Goal: Task Accomplishment & Management: Use online tool/utility

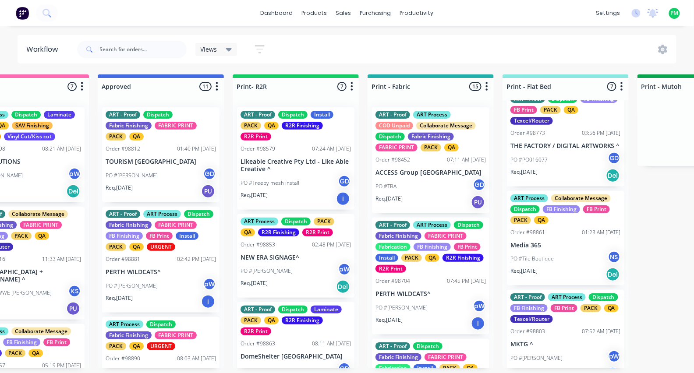
scroll to position [123, 0]
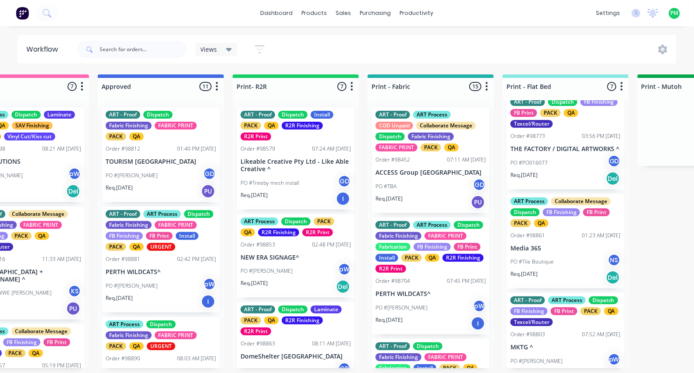
click at [545, 170] on div "PO #PO016077 GD" at bounding box center [565, 163] width 110 height 17
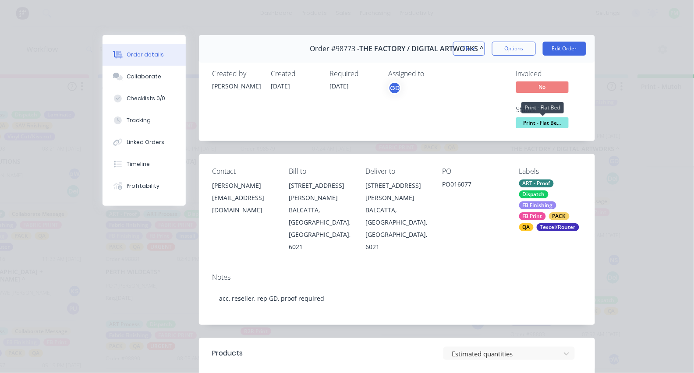
click at [533, 124] on span "Print - Flat Be..." at bounding box center [542, 122] width 53 height 11
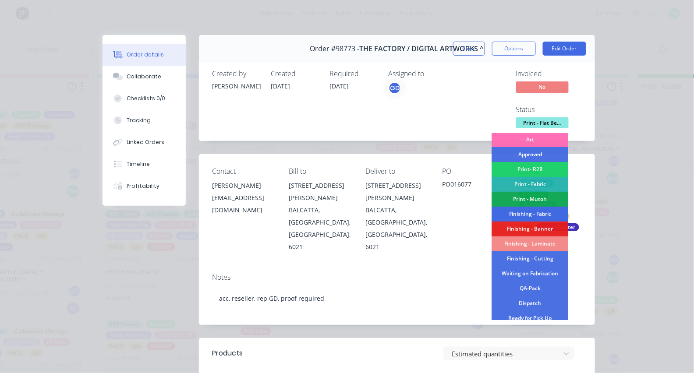
scroll to position [110, 0]
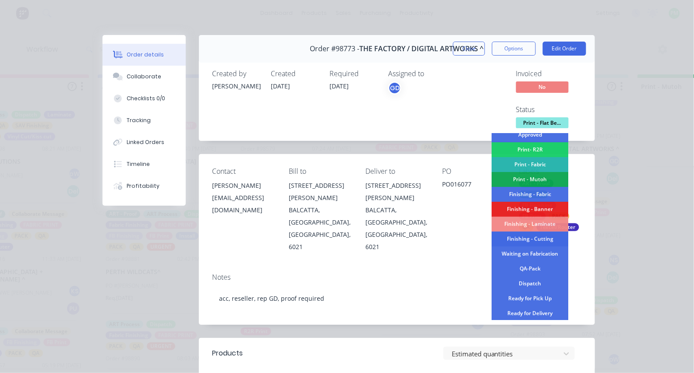
click at [522, 235] on div "Finishing - Cutting" at bounding box center [530, 239] width 77 height 15
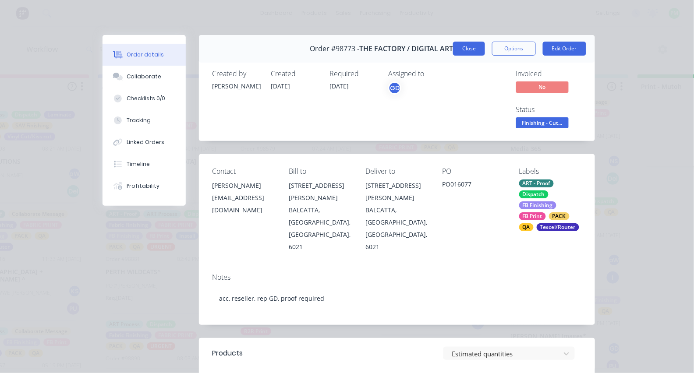
click at [466, 50] on button "Close" at bounding box center [469, 49] width 32 height 14
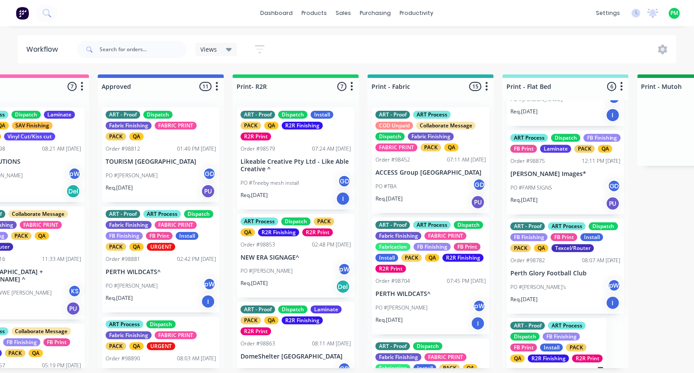
scroll to position [287, 0]
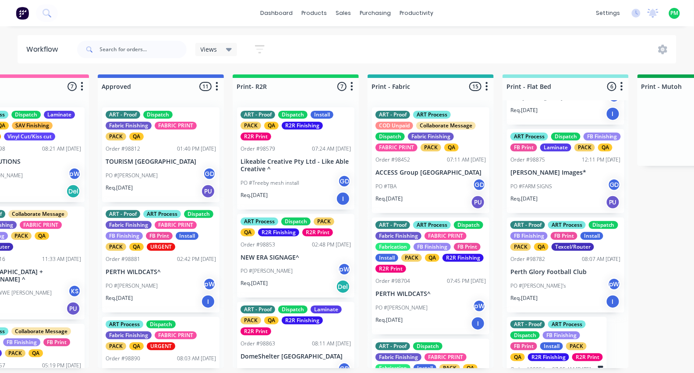
click at [545, 195] on div "PO #FARM SIGNS GD" at bounding box center [565, 186] width 110 height 17
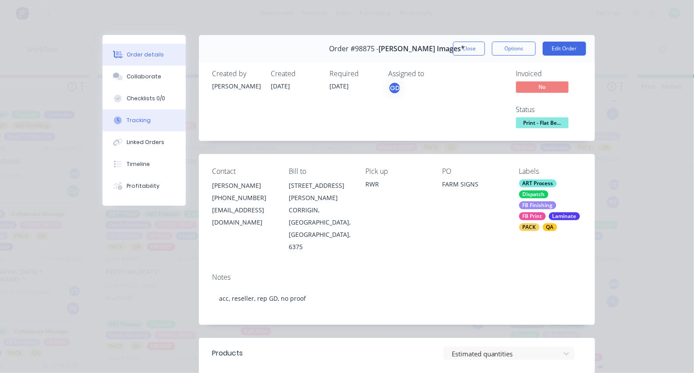
click at [154, 124] on button "Tracking" at bounding box center [143, 121] width 83 height 22
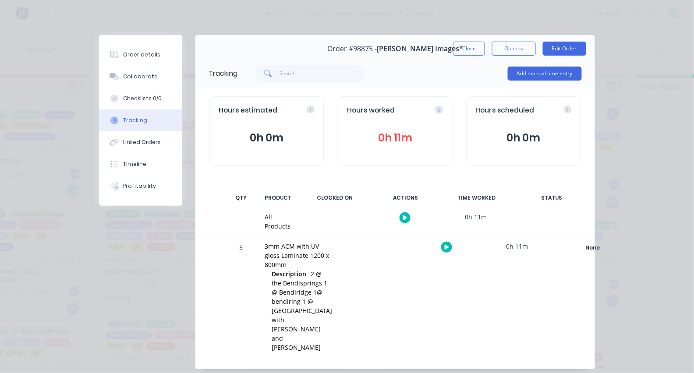
click at [441, 244] on button "button" at bounding box center [446, 247] width 11 height 11
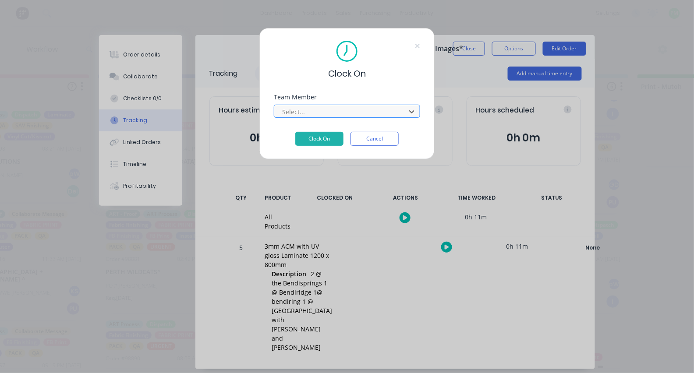
click at [357, 117] on div at bounding box center [341, 111] width 120 height 11
type input "pro"
click at [319, 141] on button "Clock On" at bounding box center [319, 139] width 48 height 14
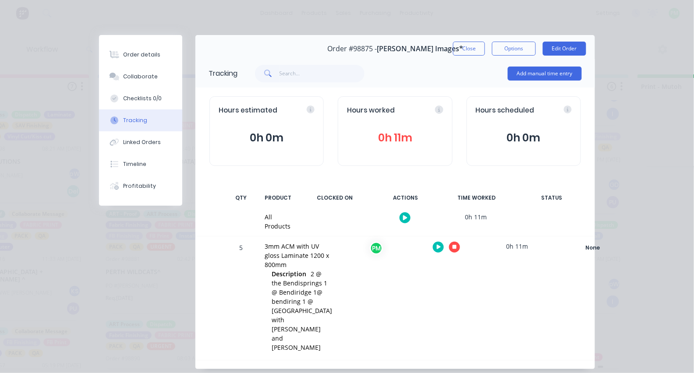
click at [449, 247] on button "button" at bounding box center [454, 247] width 11 height 11
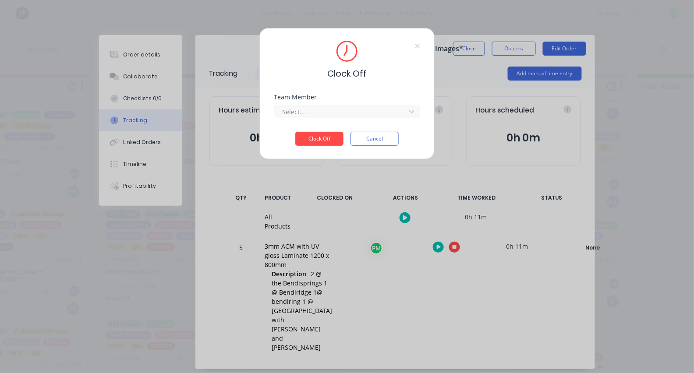
click at [326, 125] on div "Team Member Select..." at bounding box center [347, 113] width 146 height 38
click at [329, 117] on div at bounding box center [341, 111] width 120 height 11
type input "pro"
click at [319, 141] on button "Clock Off" at bounding box center [319, 139] width 48 height 14
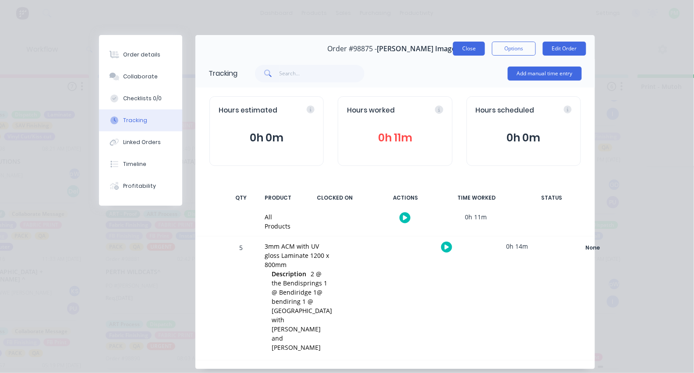
click at [465, 45] on button "Close" at bounding box center [469, 49] width 32 height 14
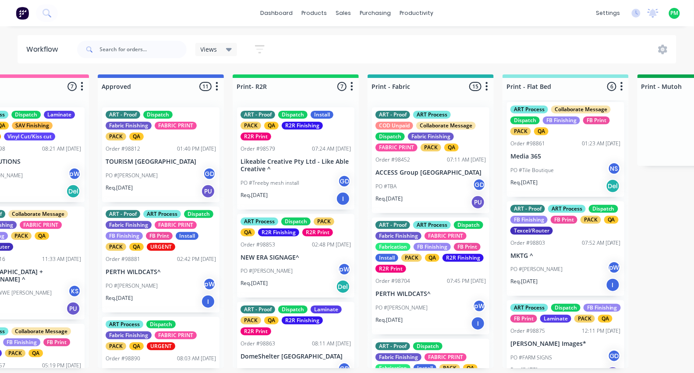
scroll to position [101, 0]
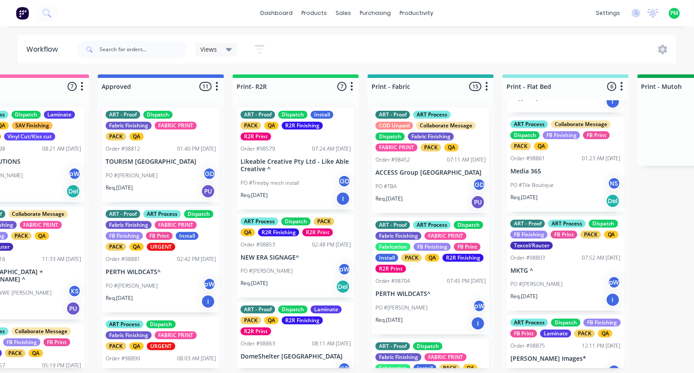
click at [543, 287] on div "PO #[PERSON_NAME]" at bounding box center [565, 284] width 110 height 17
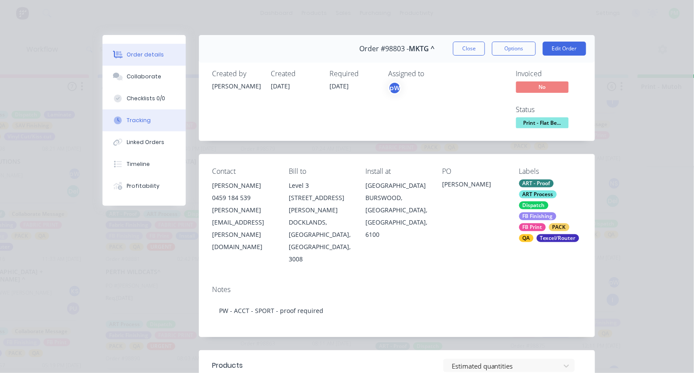
click at [144, 122] on div "Tracking" at bounding box center [139, 121] width 24 height 8
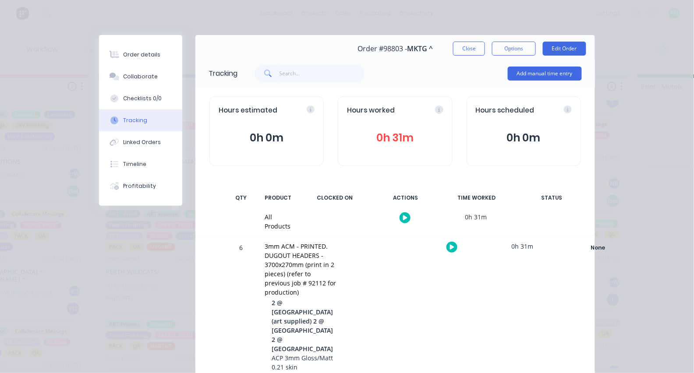
click at [450, 246] on icon "button" at bounding box center [452, 247] width 4 height 5
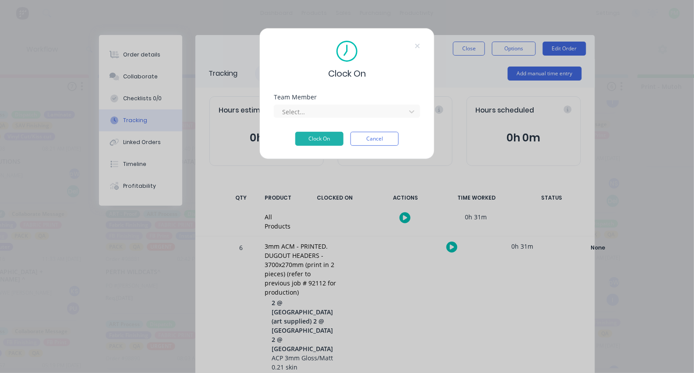
click at [339, 122] on div "Team Member Select..." at bounding box center [347, 113] width 146 height 38
click at [331, 116] on div at bounding box center [341, 111] width 120 height 11
type input "pro"
click at [319, 141] on button "Clock On" at bounding box center [319, 139] width 48 height 14
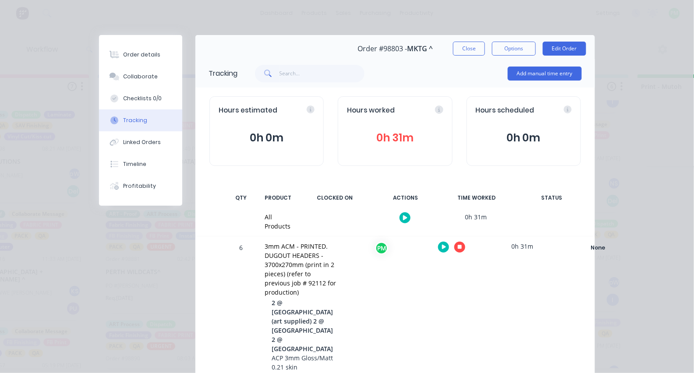
click at [458, 247] on icon "button" at bounding box center [460, 247] width 4 height 4
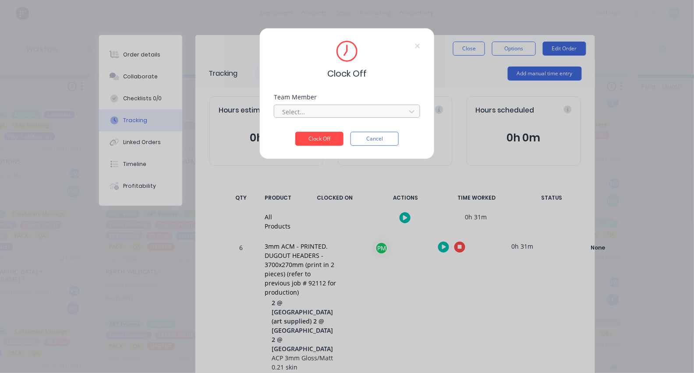
click at [361, 117] on div at bounding box center [341, 111] width 120 height 11
type input "pro"
click at [319, 141] on button "Clock Off" at bounding box center [319, 139] width 48 height 14
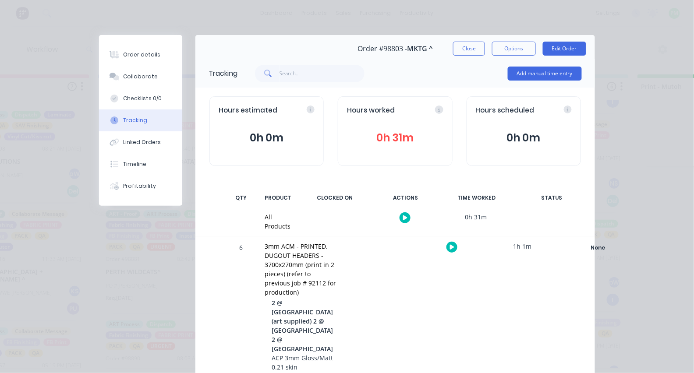
drag, startPoint x: 282, startPoint y: 121, endPoint x: 205, endPoint y: 106, distance: 78.4
click at [205, 106] on div "Hours estimated 0h 0m Hours worked 0h 31m Hours scheduled 0h 0m" at bounding box center [394, 131] width 399 height 87
click at [145, 60] on button "Order details" at bounding box center [140, 55] width 83 height 22
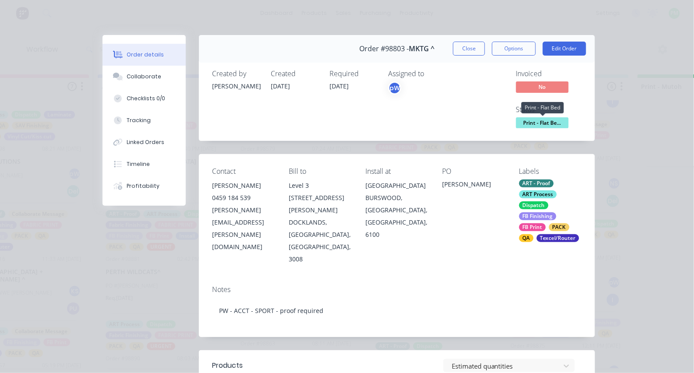
click at [541, 120] on span "Print - Flat Be..." at bounding box center [542, 122] width 53 height 11
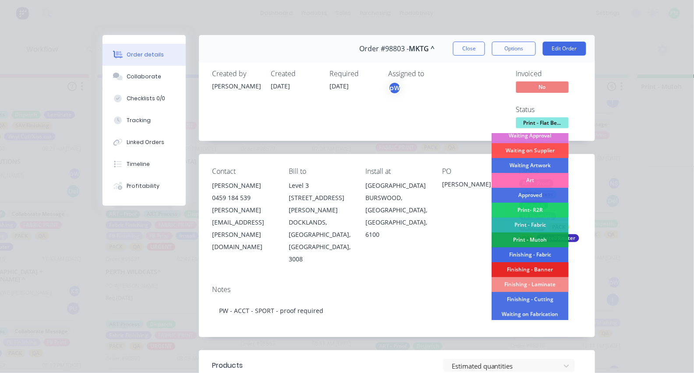
scroll to position [57, 0]
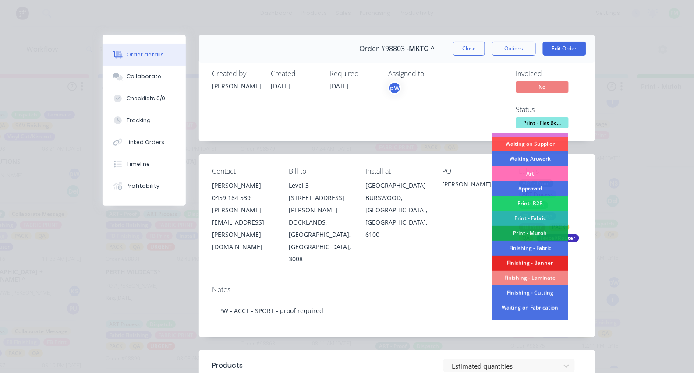
click at [529, 279] on div "Finishing - Laminate" at bounding box center [530, 278] width 77 height 15
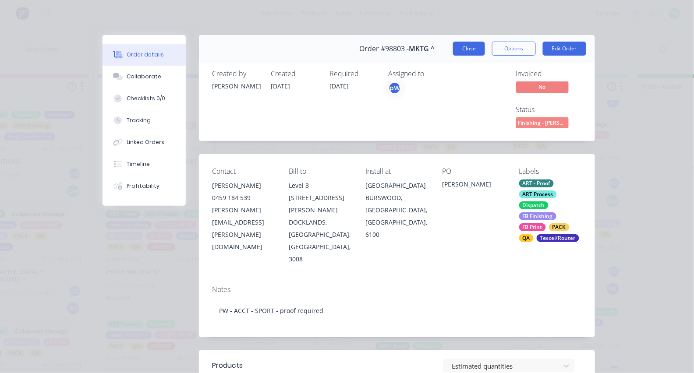
click at [475, 53] on button "Close" at bounding box center [469, 49] width 32 height 14
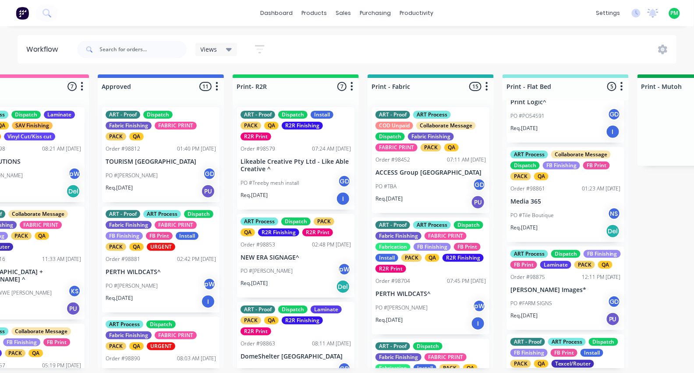
scroll to position [74, 0]
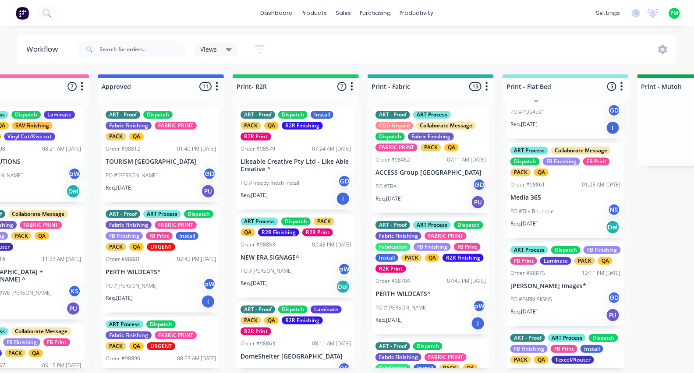
click at [539, 308] on div "PO #FARM SIGNS GD" at bounding box center [565, 299] width 110 height 17
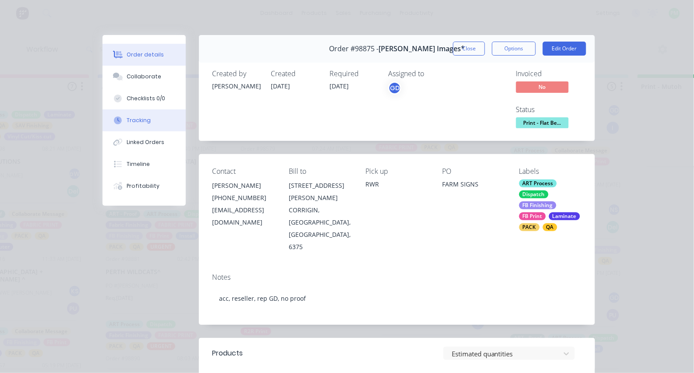
click at [144, 122] on div "Tracking" at bounding box center [139, 121] width 24 height 8
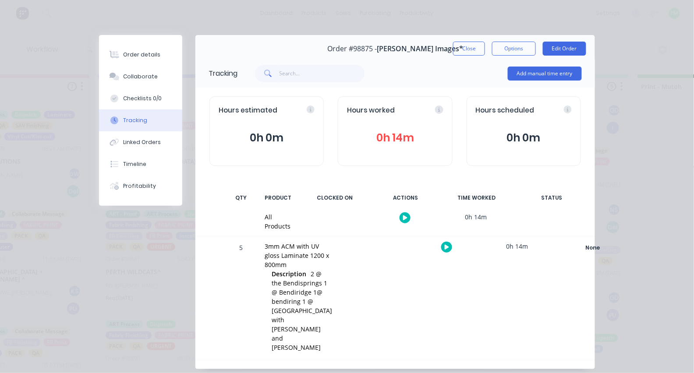
scroll to position [4, 0]
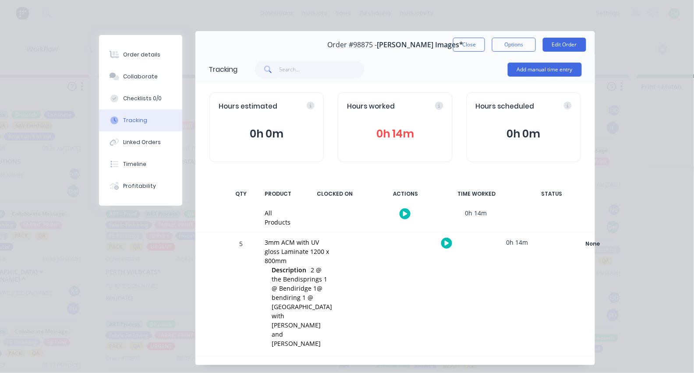
click at [445, 243] on icon "button" at bounding box center [447, 243] width 4 height 5
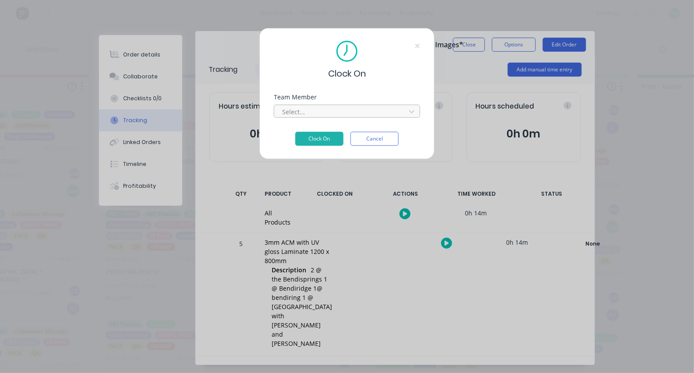
click at [335, 117] on div at bounding box center [341, 111] width 120 height 11
type input "pro"
click at [319, 141] on button "Clock On" at bounding box center [319, 139] width 48 height 14
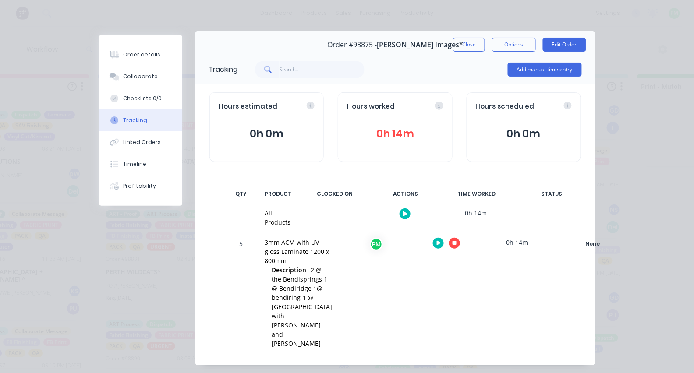
click at [452, 245] on icon "button" at bounding box center [454, 243] width 4 height 4
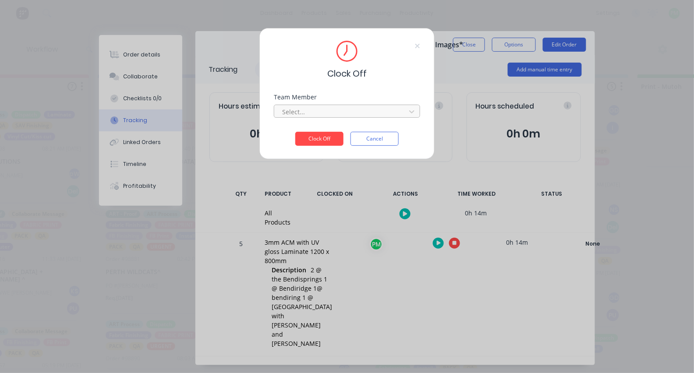
click at [360, 113] on div at bounding box center [341, 111] width 120 height 11
type input "pro"
click at [319, 141] on button "Clock Off" at bounding box center [319, 139] width 48 height 14
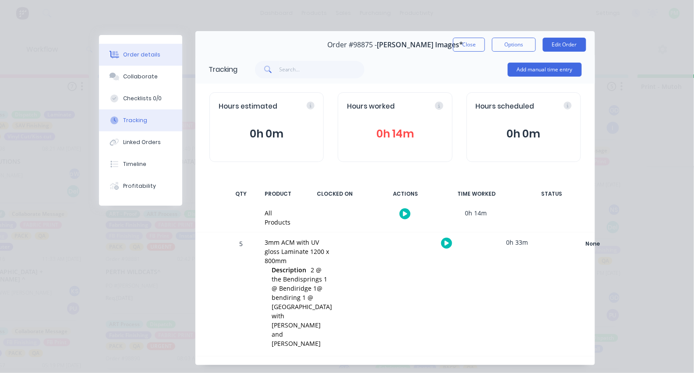
click at [137, 59] on button "Order details" at bounding box center [140, 55] width 83 height 22
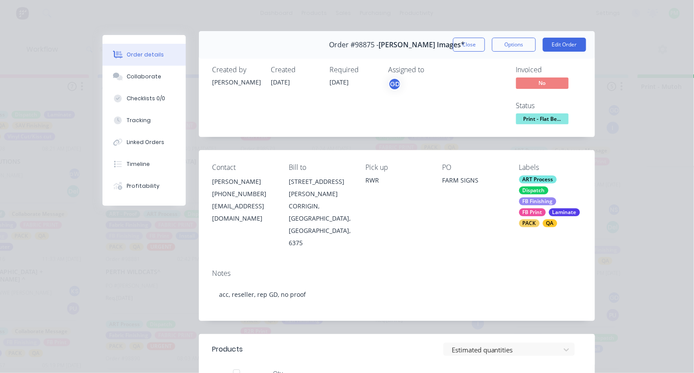
click at [534, 122] on span "Print - Flat Be..." at bounding box center [542, 118] width 53 height 11
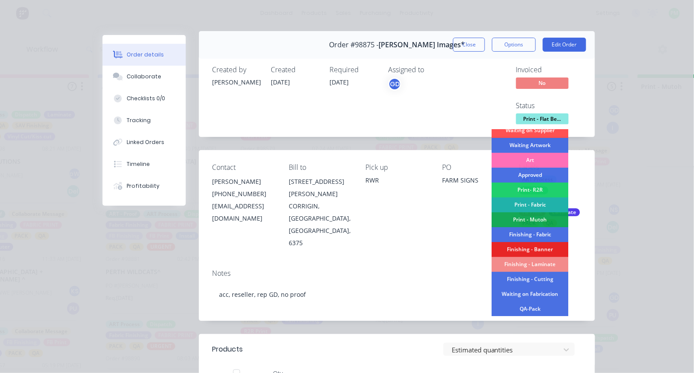
scroll to position [69, 0]
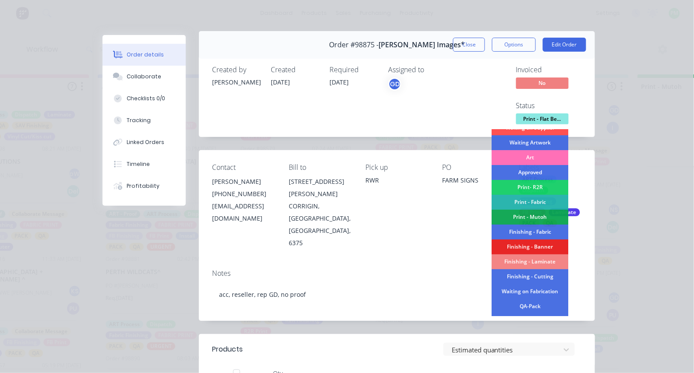
click at [531, 261] on div "Finishing - Laminate" at bounding box center [530, 261] width 77 height 15
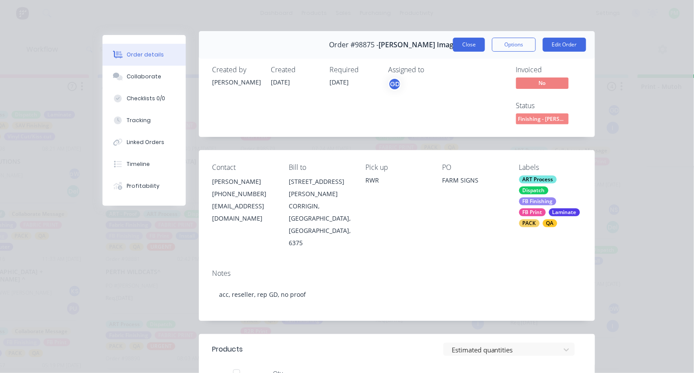
click at [473, 45] on button "Close" at bounding box center [469, 45] width 32 height 14
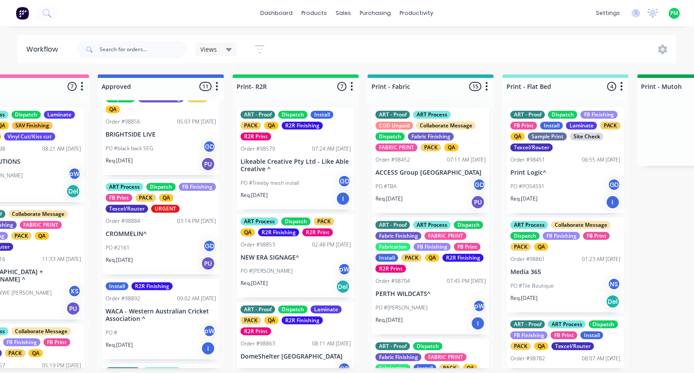
scroll to position [0, 865]
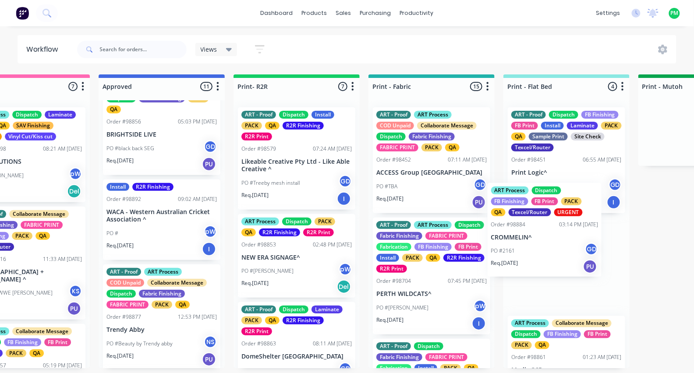
drag, startPoint x: 144, startPoint y: 232, endPoint x: 536, endPoint y: 230, distance: 392.0
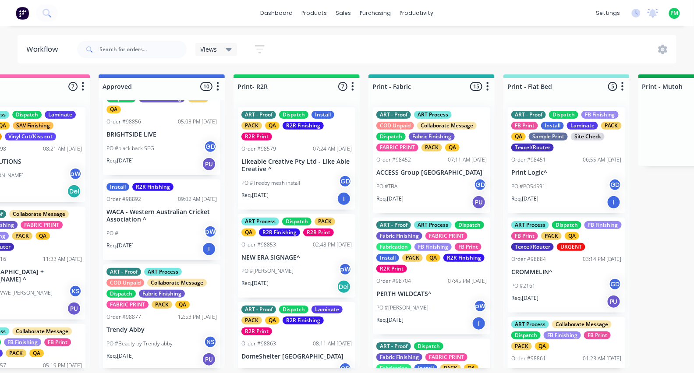
drag, startPoint x: 535, startPoint y: 238, endPoint x: 539, endPoint y: 269, distance: 31.0
click at [539, 263] on div "Order #98884" at bounding box center [528, 259] width 35 height 8
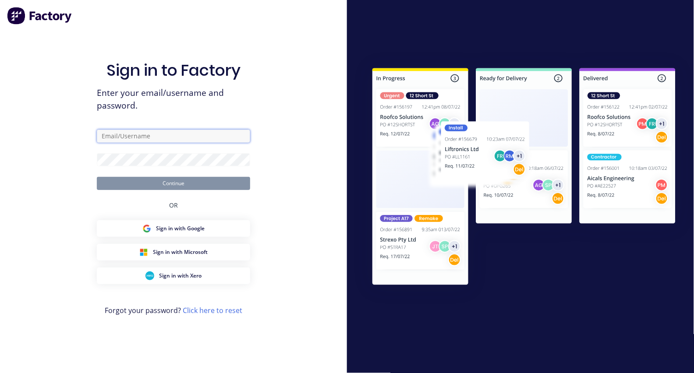
type input "[EMAIL_ADDRESS][DOMAIN_NAME]"
click at [173, 183] on button "Continue" at bounding box center [173, 183] width 153 height 13
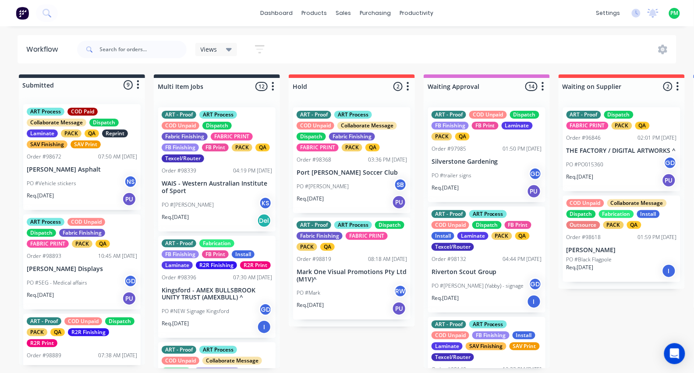
click at [193, 144] on div "FB Finishing" at bounding box center [180, 148] width 37 height 8
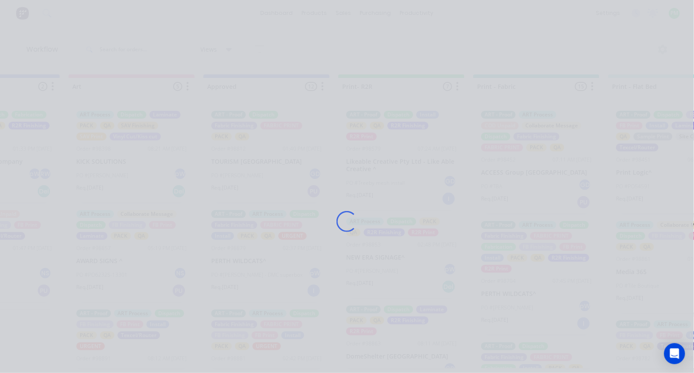
scroll to position [0, 810]
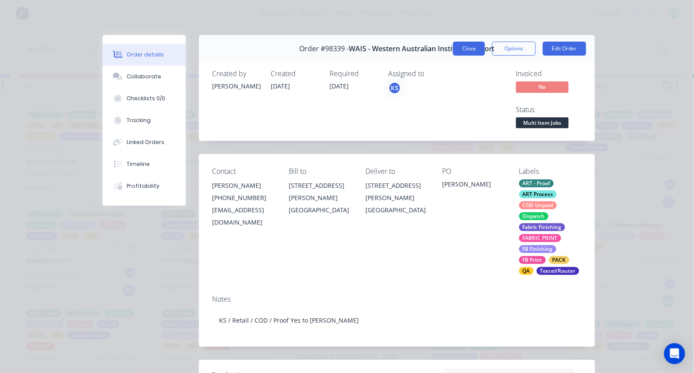
click at [474, 47] on button "Close" at bounding box center [469, 49] width 32 height 14
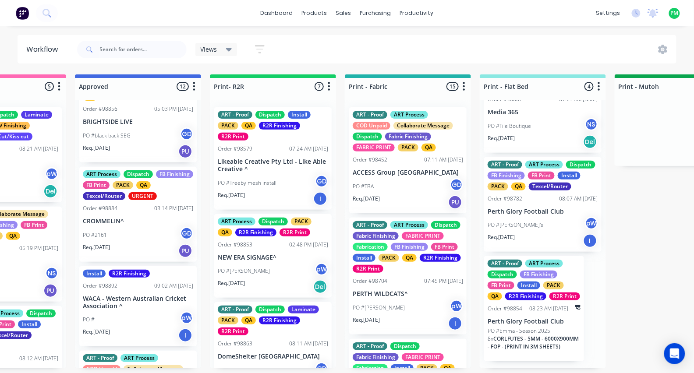
scroll to position [449, 0]
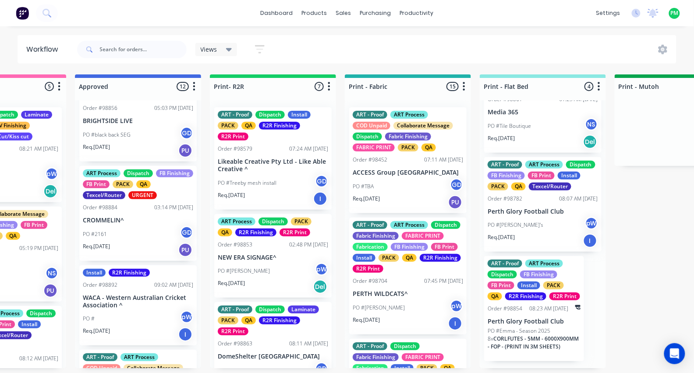
click at [141, 243] on div "PO #2161 GD" at bounding box center [138, 234] width 110 height 17
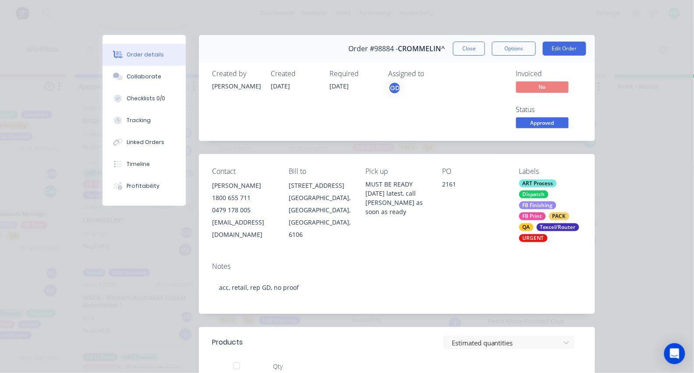
click at [529, 127] on button "Approved" at bounding box center [542, 123] width 53 height 13
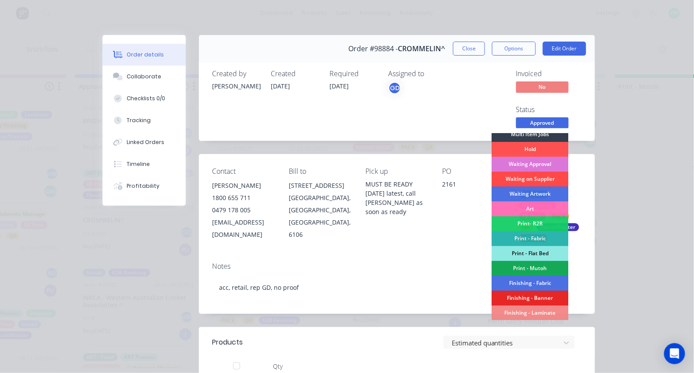
scroll to position [32, 0]
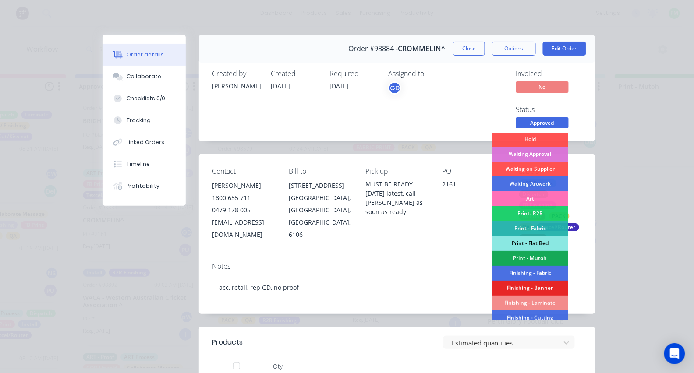
click at [524, 244] on div "Print - Flat Bed" at bounding box center [530, 243] width 77 height 15
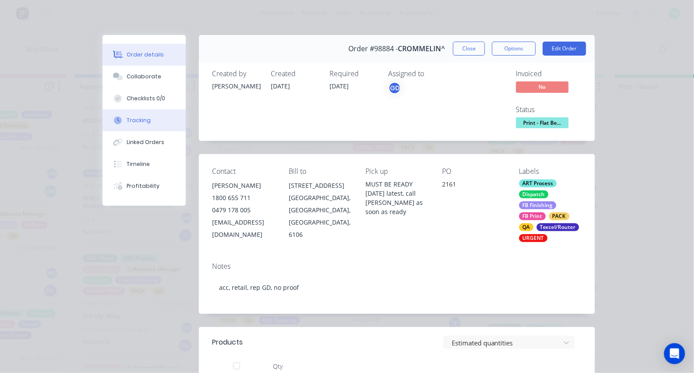
click at [139, 121] on div "Tracking" at bounding box center [139, 121] width 24 height 8
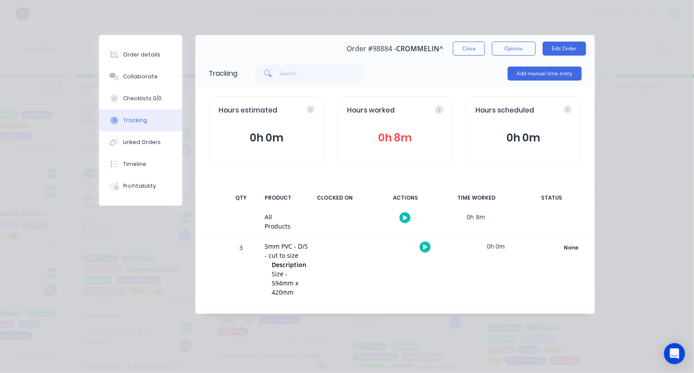
click at [419, 240] on div at bounding box center [425, 247] width 66 height 21
click at [419, 243] on div at bounding box center [425, 247] width 66 height 21
click at [420, 246] on button "button" at bounding box center [425, 247] width 11 height 11
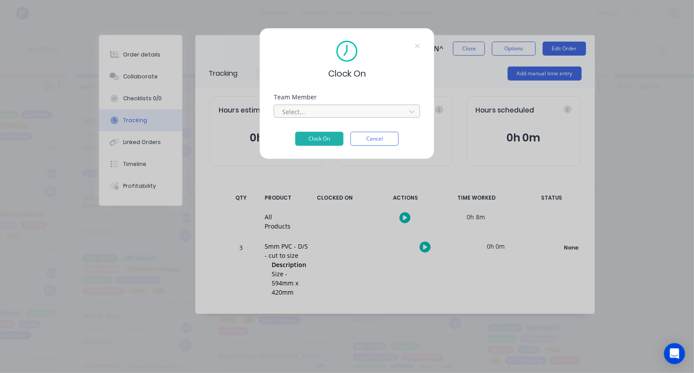
click at [337, 109] on div "Select..." at bounding box center [341, 111] width 125 height 13
type input "pro"
click at [319, 141] on button "Clock On" at bounding box center [319, 139] width 48 height 14
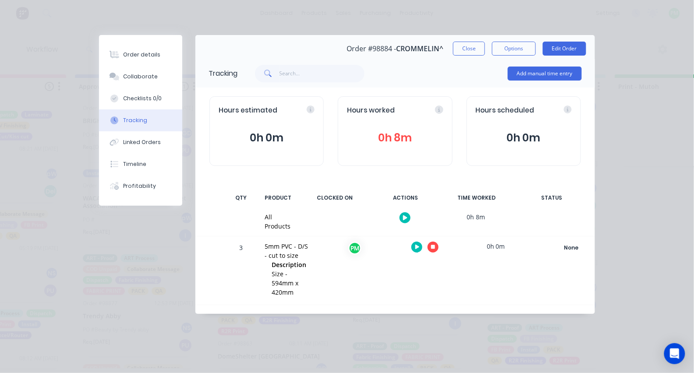
click at [433, 247] on icon "button" at bounding box center [433, 247] width 4 height 4
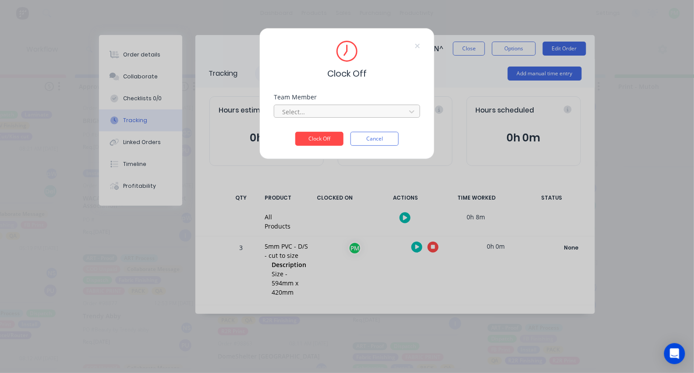
click at [341, 109] on div "Select..." at bounding box center [341, 111] width 125 height 13
type input "pro"
click at [319, 141] on button "Clock Off" at bounding box center [319, 139] width 48 height 14
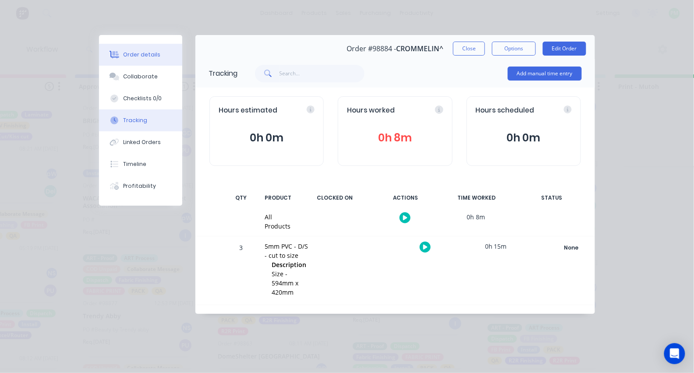
click at [153, 55] on div "Order details" at bounding box center [142, 55] width 37 height 8
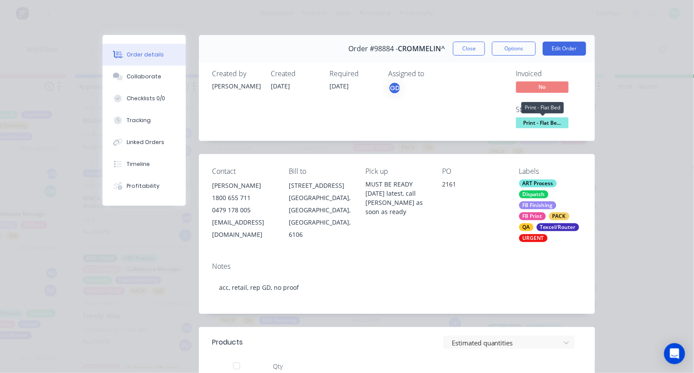
click at [526, 117] on span "Print - Flat Be..." at bounding box center [542, 122] width 53 height 11
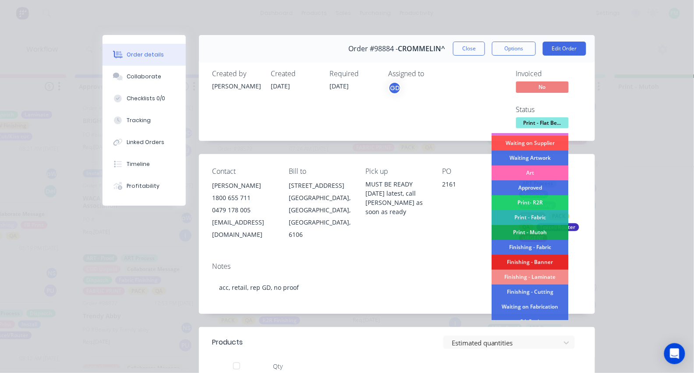
scroll to position [64, 0]
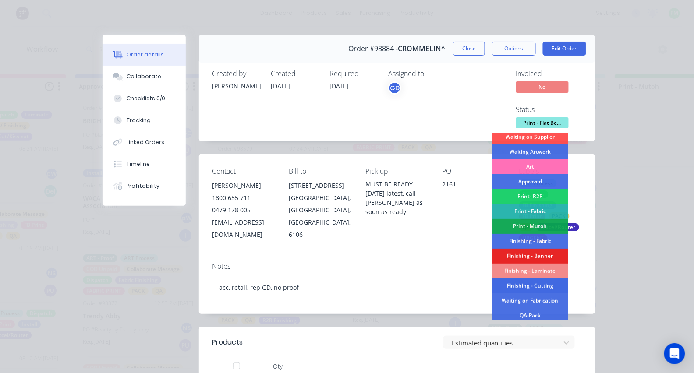
click at [535, 286] on div "Finishing - Cutting" at bounding box center [530, 286] width 77 height 15
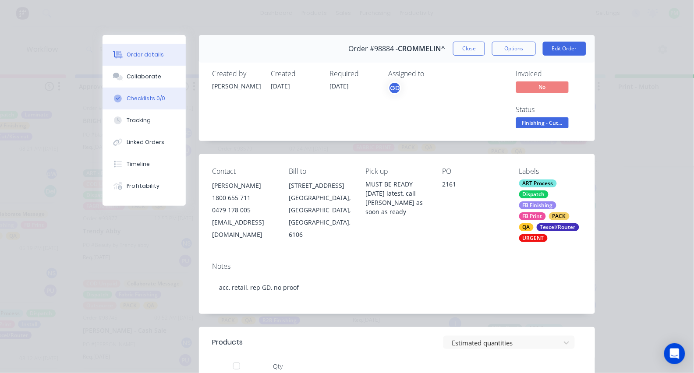
click at [135, 110] on button "Checklists 0/0" at bounding box center [143, 99] width 83 height 22
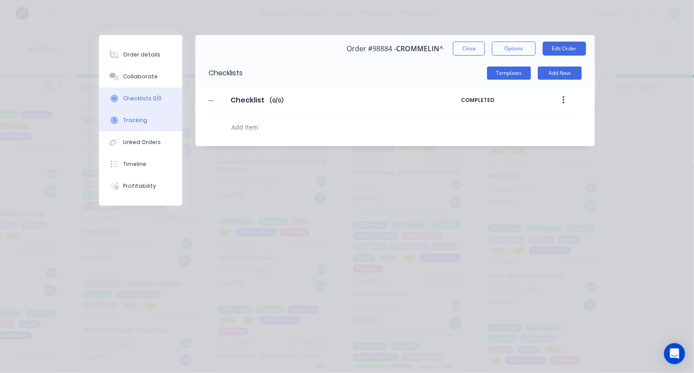
click at [135, 122] on div "Tracking" at bounding box center [136, 121] width 24 height 8
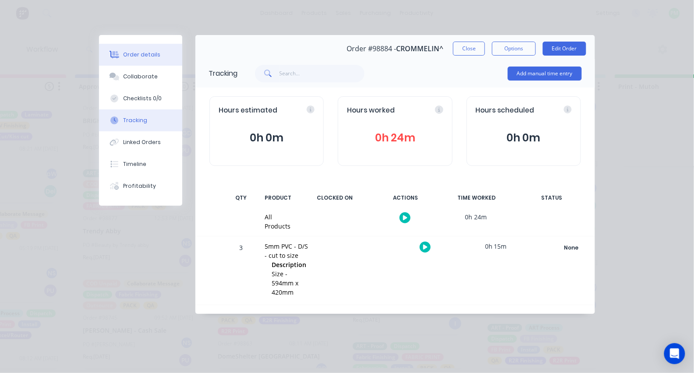
click at [141, 53] on div "Order details" at bounding box center [142, 55] width 37 height 8
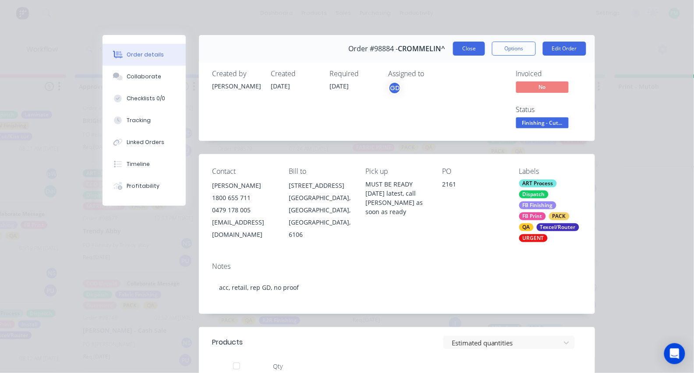
click at [472, 48] on button "Close" at bounding box center [469, 49] width 32 height 14
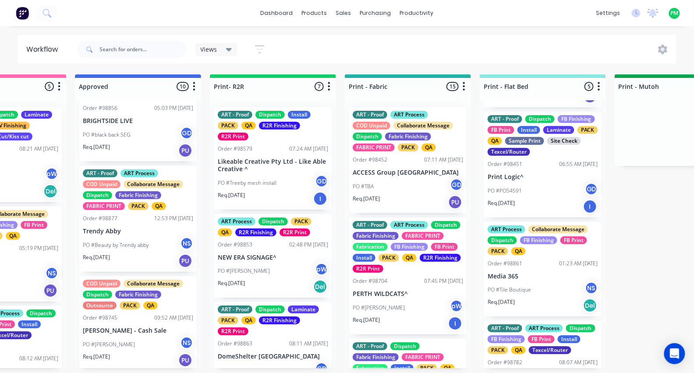
scroll to position [76, 0]
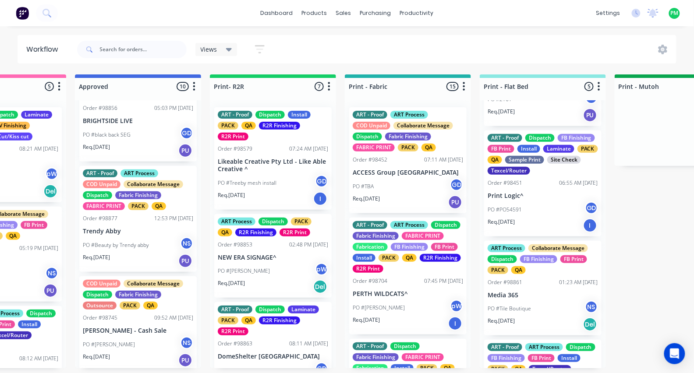
click at [520, 187] on div "Order #98451" at bounding box center [505, 183] width 35 height 8
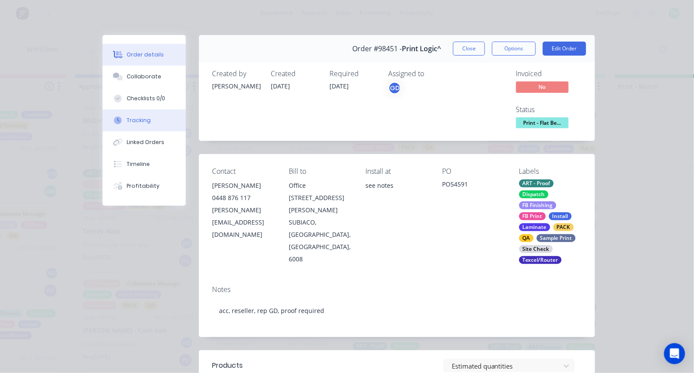
click at [138, 124] on div "Tracking" at bounding box center [139, 121] width 24 height 8
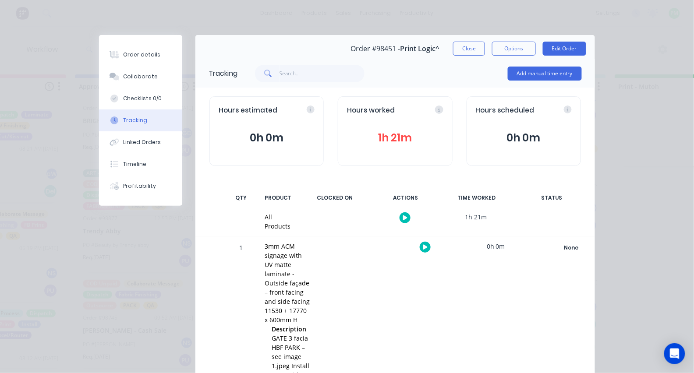
click at [420, 243] on div at bounding box center [425, 247] width 66 height 21
click at [424, 247] on icon "button" at bounding box center [425, 247] width 4 height 5
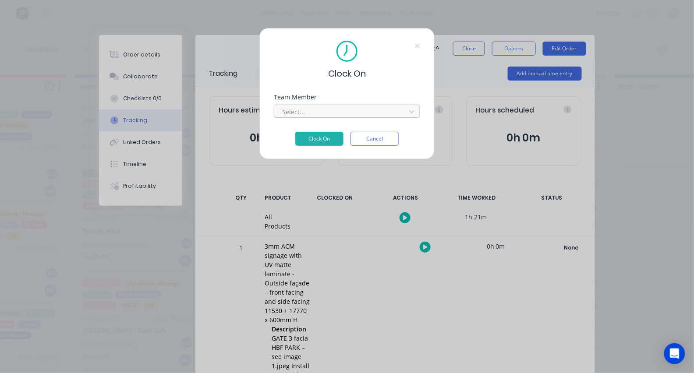
click at [320, 110] on div at bounding box center [341, 111] width 120 height 11
type input "pro"
click at [319, 141] on button "Clock On" at bounding box center [319, 139] width 48 height 14
